Goal: Task Accomplishment & Management: Use online tool/utility

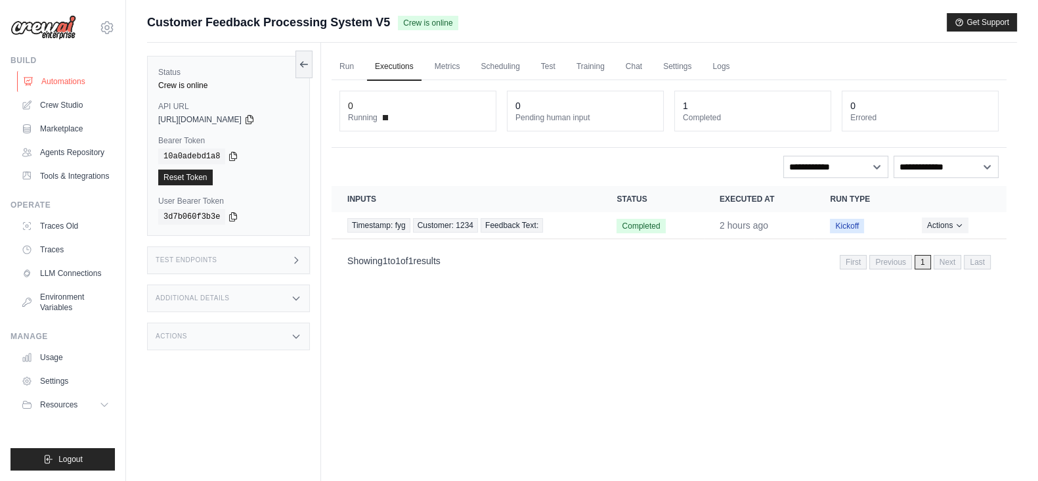
click at [37, 80] on link "Automations" at bounding box center [66, 81] width 99 height 21
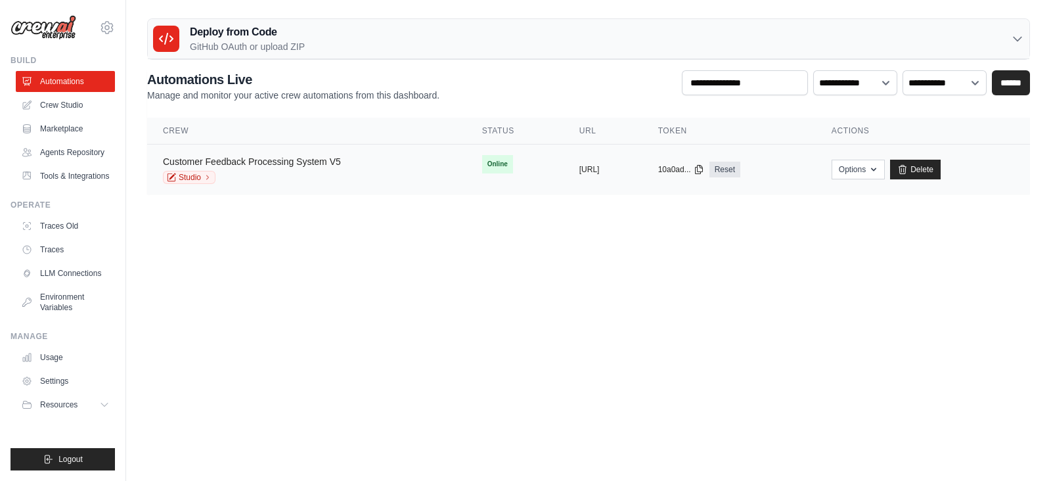
click at [252, 158] on link "Customer Feedback Processing System V5" at bounding box center [252, 161] width 178 height 11
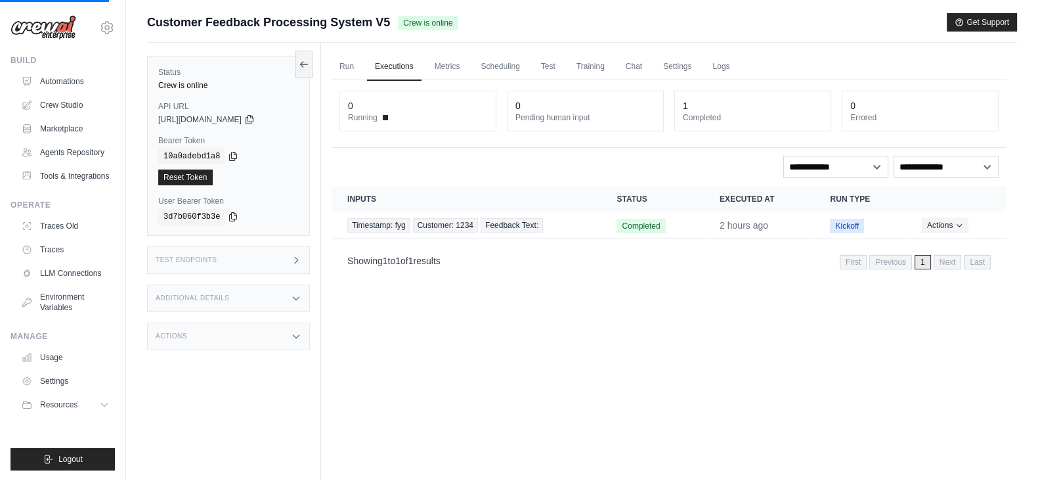
click at [246, 255] on div "Test Endpoints" at bounding box center [228, 260] width 163 height 28
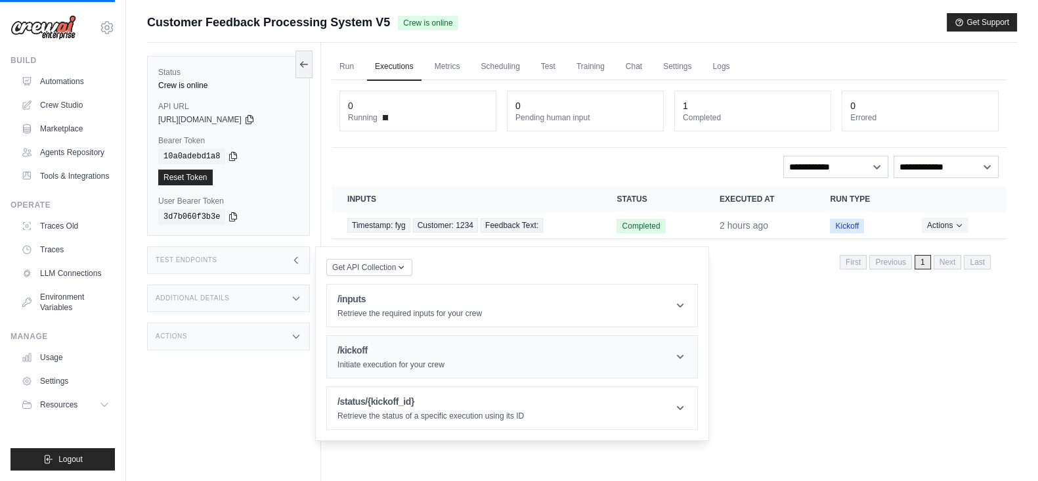
click at [386, 355] on h1 "/kickoff" at bounding box center [391, 349] width 107 height 13
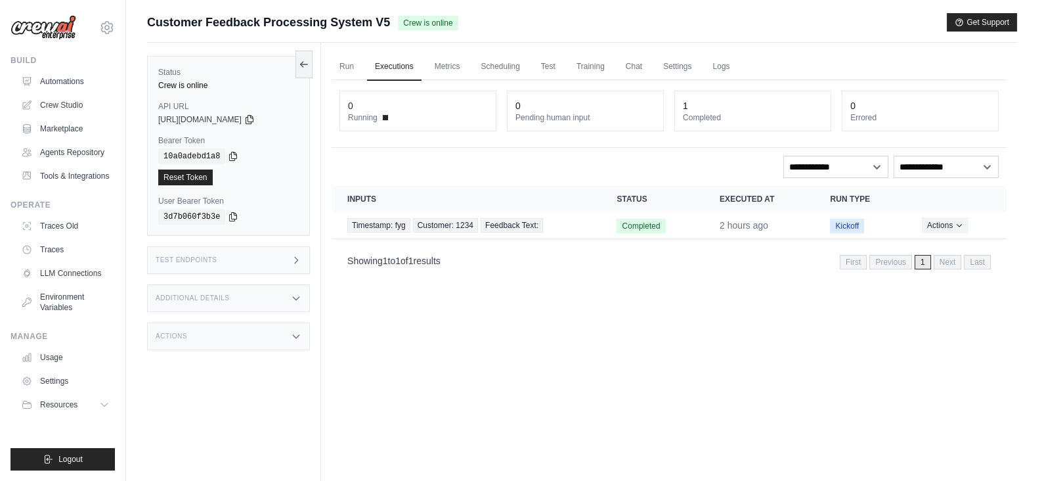
click at [303, 253] on div "Test Endpoints" at bounding box center [228, 260] width 163 height 28
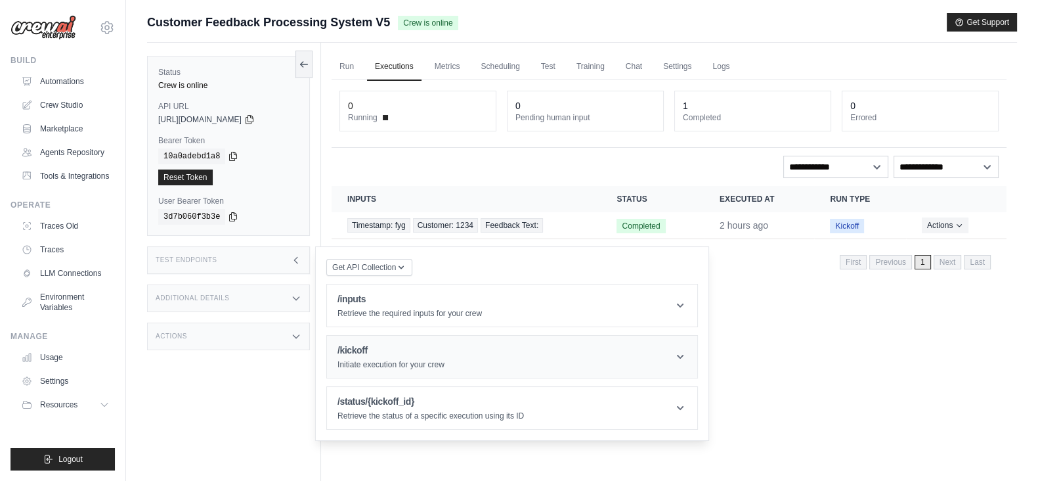
click at [679, 354] on icon at bounding box center [680, 356] width 13 height 13
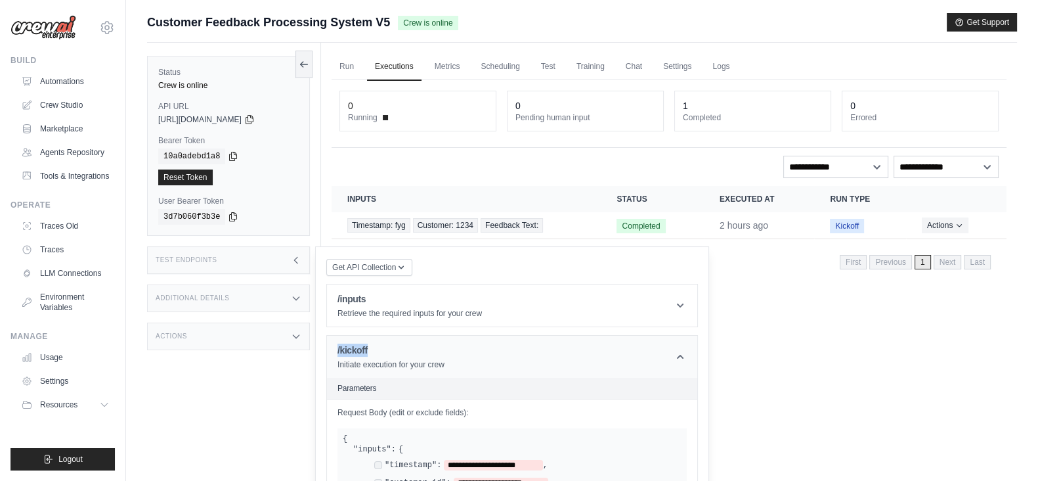
drag, startPoint x: 380, startPoint y: 345, endPoint x: 333, endPoint y: 349, distance: 46.7
click at [333, 349] on header "/kickoff Initiate execution for your crew" at bounding box center [512, 357] width 370 height 42
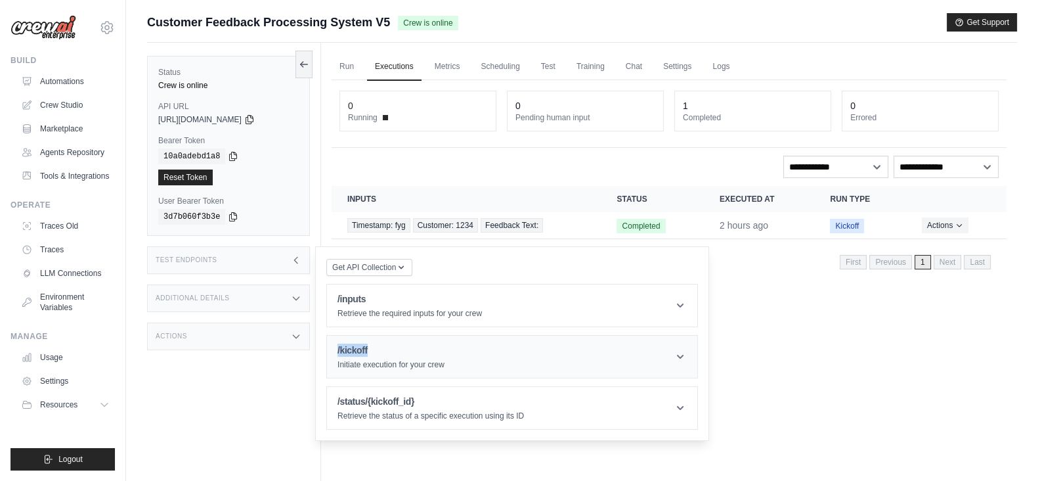
copy h1 "/kickoff"
click at [676, 356] on icon at bounding box center [680, 356] width 13 height 13
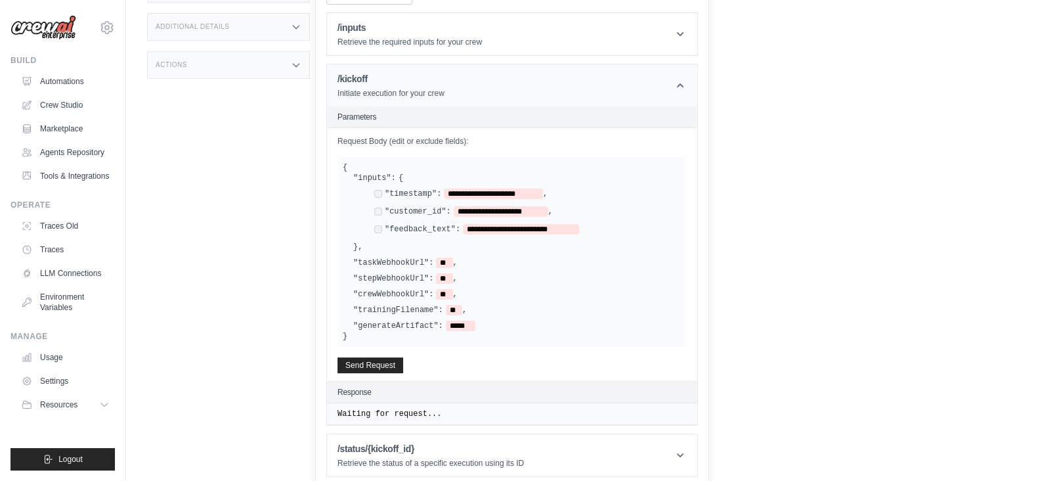
scroll to position [275, 0]
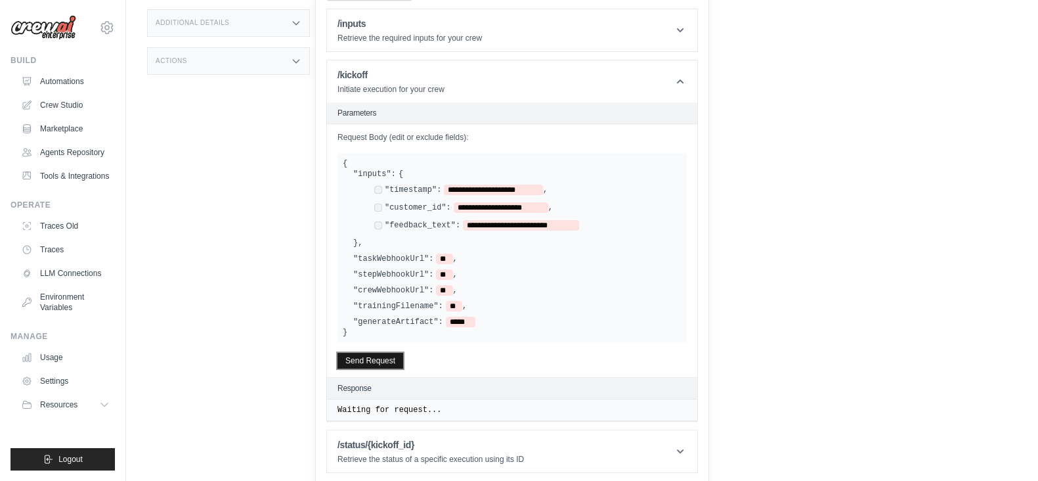
click at [387, 353] on button "Send Request" at bounding box center [371, 361] width 66 height 16
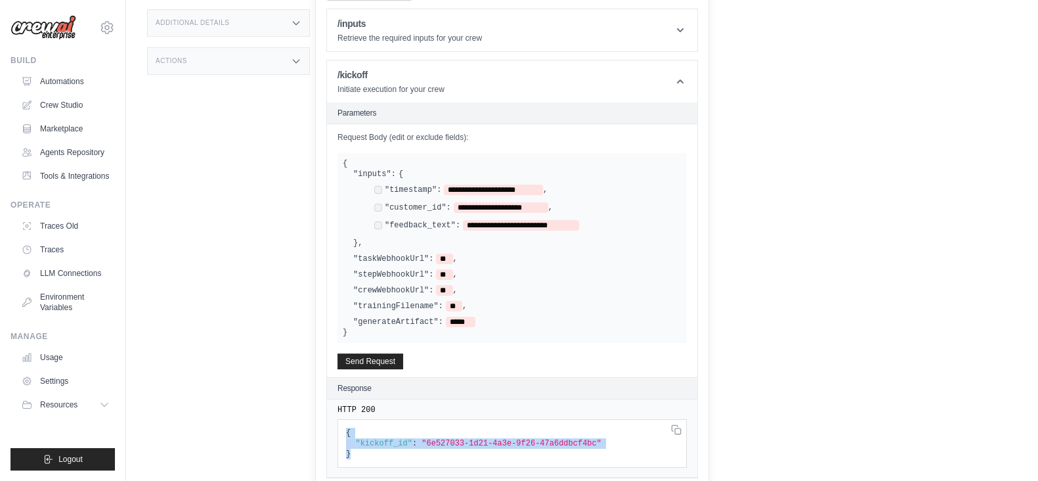
drag, startPoint x: 345, startPoint y: 427, endPoint x: 351, endPoint y: 452, distance: 25.8
click at [351, 452] on pre "{ "kickoff_id" : "6e527033-1d21-4a3e-9f26-47a6ddbcf4bc" }" at bounding box center [512, 443] width 349 height 49
copy code "{ "kickoff_id" : "6e527033-1d21-4a3e-9f26-47a6ddbcf4bc" }"
click at [473, 410] on pre "HTTP 200" at bounding box center [512, 410] width 349 height 11
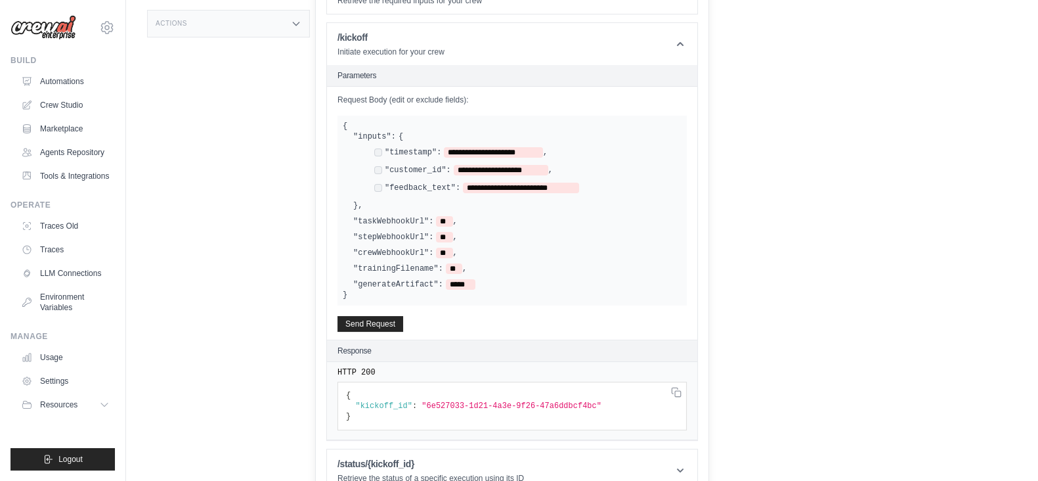
scroll to position [332, 0]
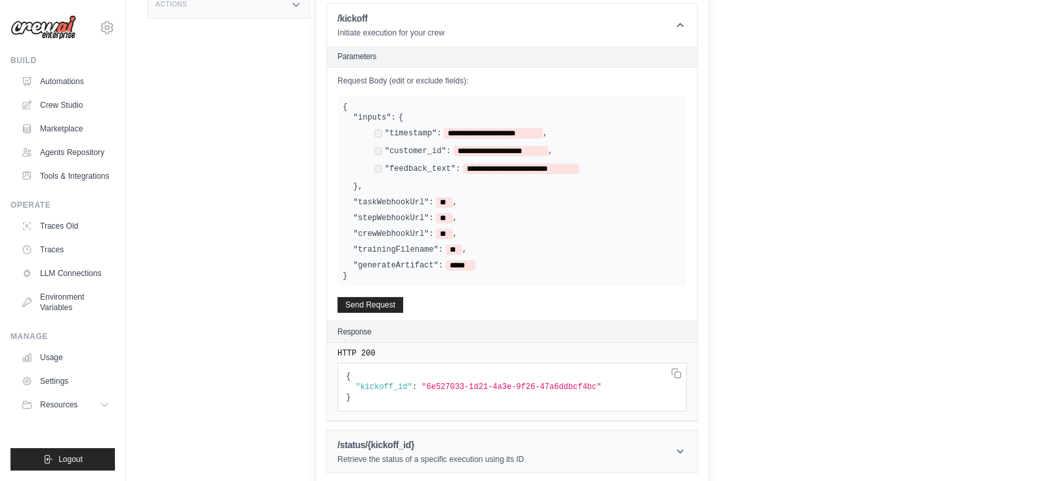
click at [417, 454] on p "Retrieve the status of a specific execution using its ID" at bounding box center [431, 459] width 187 height 11
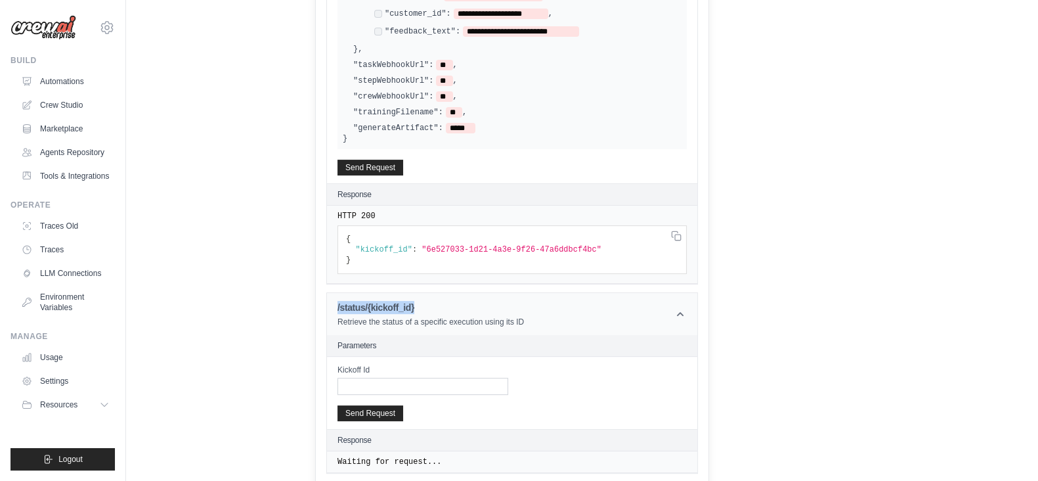
drag, startPoint x: 335, startPoint y: 307, endPoint x: 416, endPoint y: 301, distance: 81.6
click at [416, 301] on header "/status/{kickoff_id} Retrieve the status of a specific execution using its ID" at bounding box center [512, 314] width 370 height 42
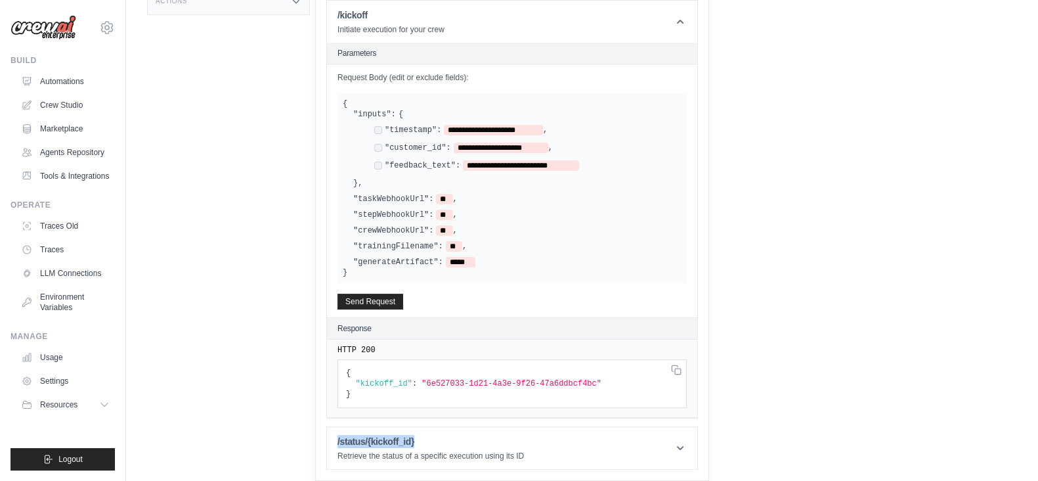
scroll to position [332, 0]
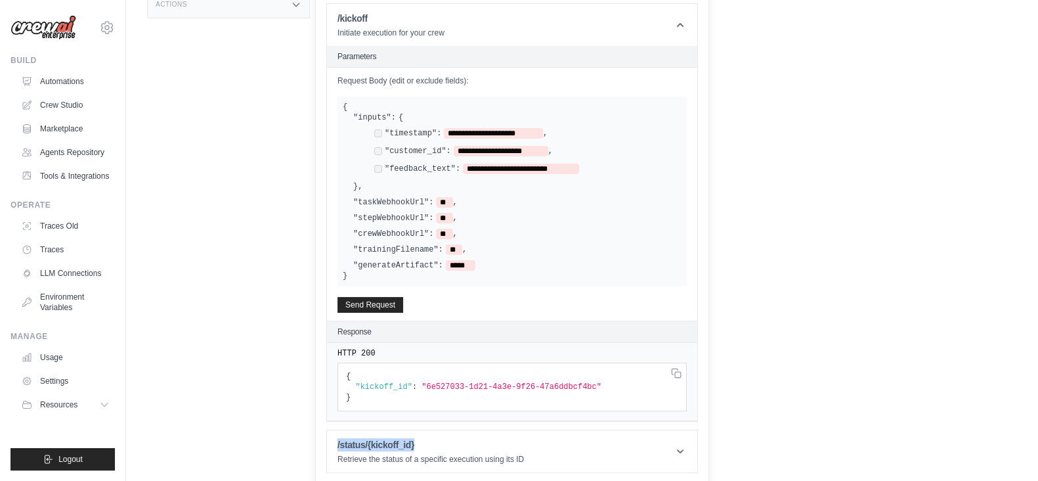
copy h1 "/status/{kickoff_id}"
click at [483, 445] on h1 "/status/{kickoff_id}" at bounding box center [431, 444] width 187 height 13
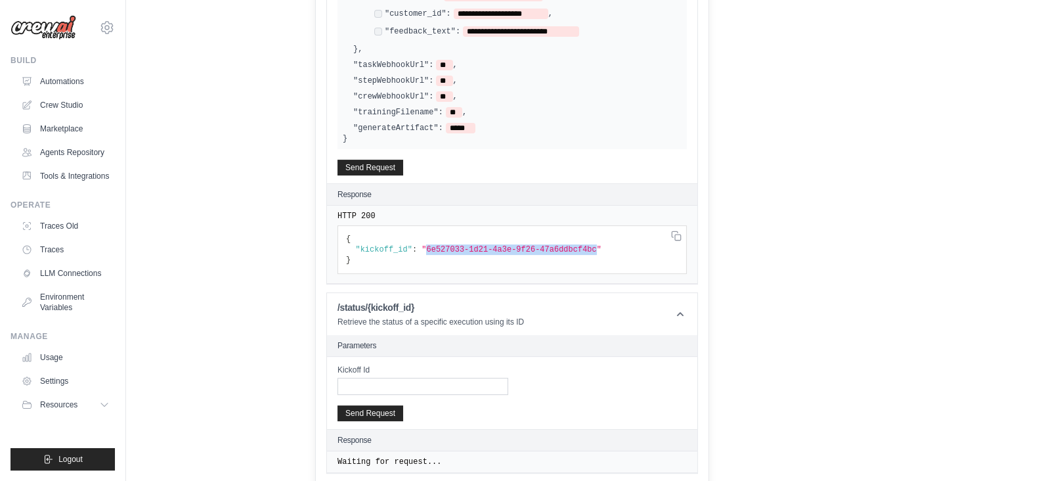
drag, startPoint x: 576, startPoint y: 244, endPoint x: 418, endPoint y: 246, distance: 158.3
click at [422, 246] on span ""6e527033-1d21-4a3e-9f26-47a6ddbcf4bc"" at bounding box center [512, 249] width 180 height 9
copy span "6e527033-1d21-4a3e-9f26-47a6ddbcf4bc"
click at [387, 379] on input "Kickoff Id" at bounding box center [423, 386] width 171 height 17
paste input "**********"
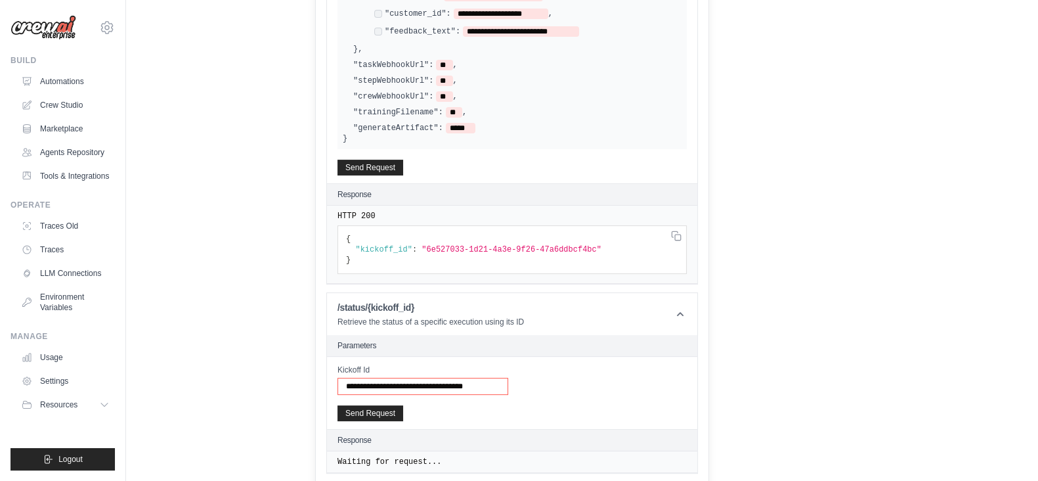
type input "**********"
click at [377, 405] on button "Send Request" at bounding box center [371, 413] width 66 height 16
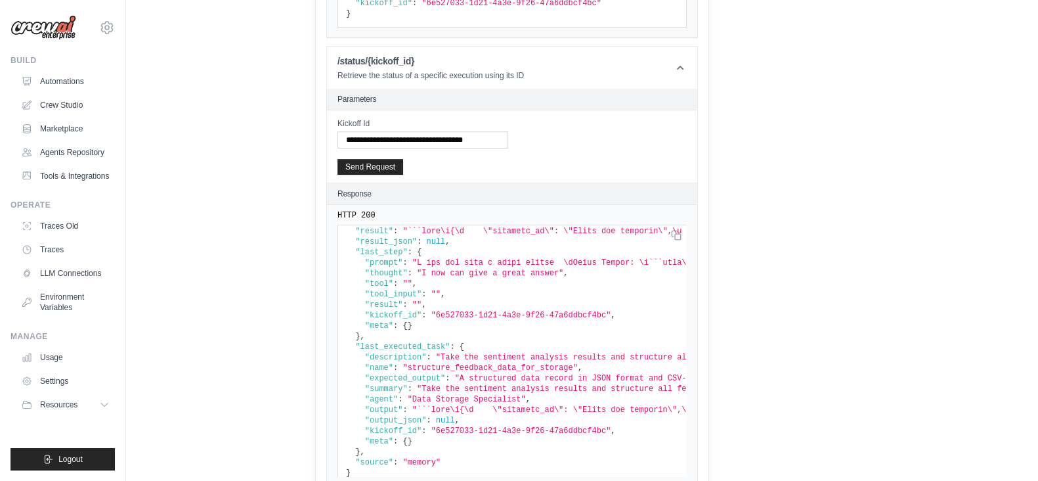
scroll to position [60, 0]
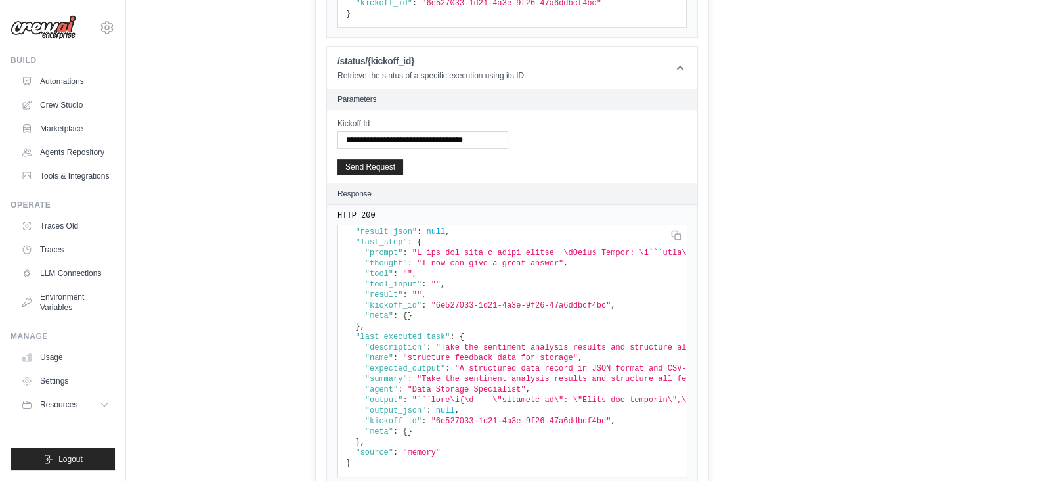
click at [387, 343] on span ""description"" at bounding box center [396, 347] width 62 height 9
click at [380, 353] on span ""name"" at bounding box center [379, 357] width 28 height 9
click at [395, 364] on span ""expected_output"" at bounding box center [405, 368] width 80 height 9
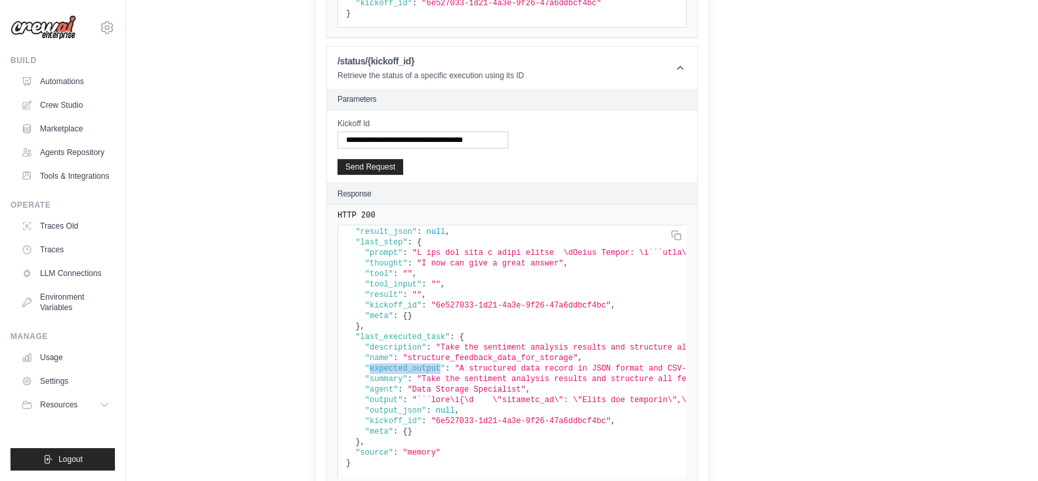
click at [395, 364] on span ""expected_output"" at bounding box center [405, 368] width 80 height 9
click at [388, 368] on pre "{ "state" : "SUCCESS" , "status" : null , "result" : , "result_json" : null , "…" at bounding box center [512, 351] width 349 height 252
click at [558, 426] on pre "{ "state" : "SUCCESS" , "status" : null , "result" : , "result_json" : null , "…" at bounding box center [512, 351] width 349 height 252
